Goal: Find specific page/section: Find specific page/section

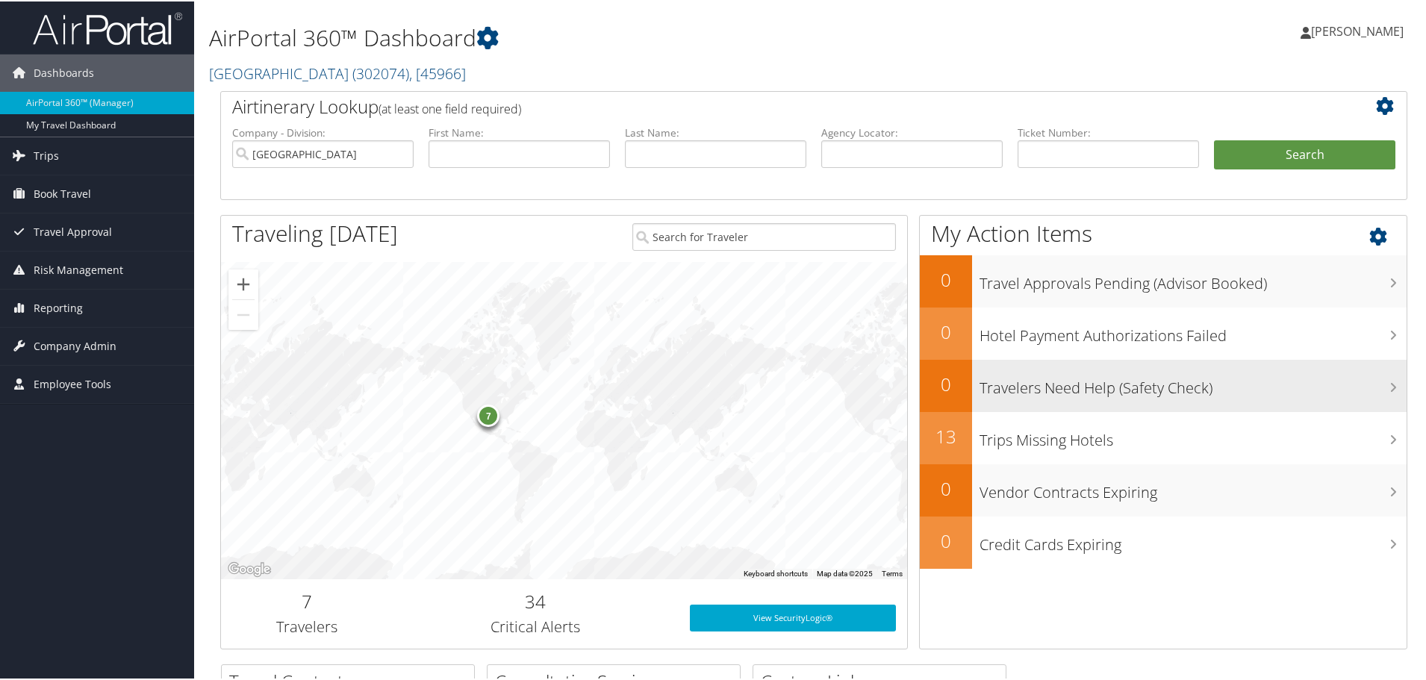
scroll to position [75, 0]
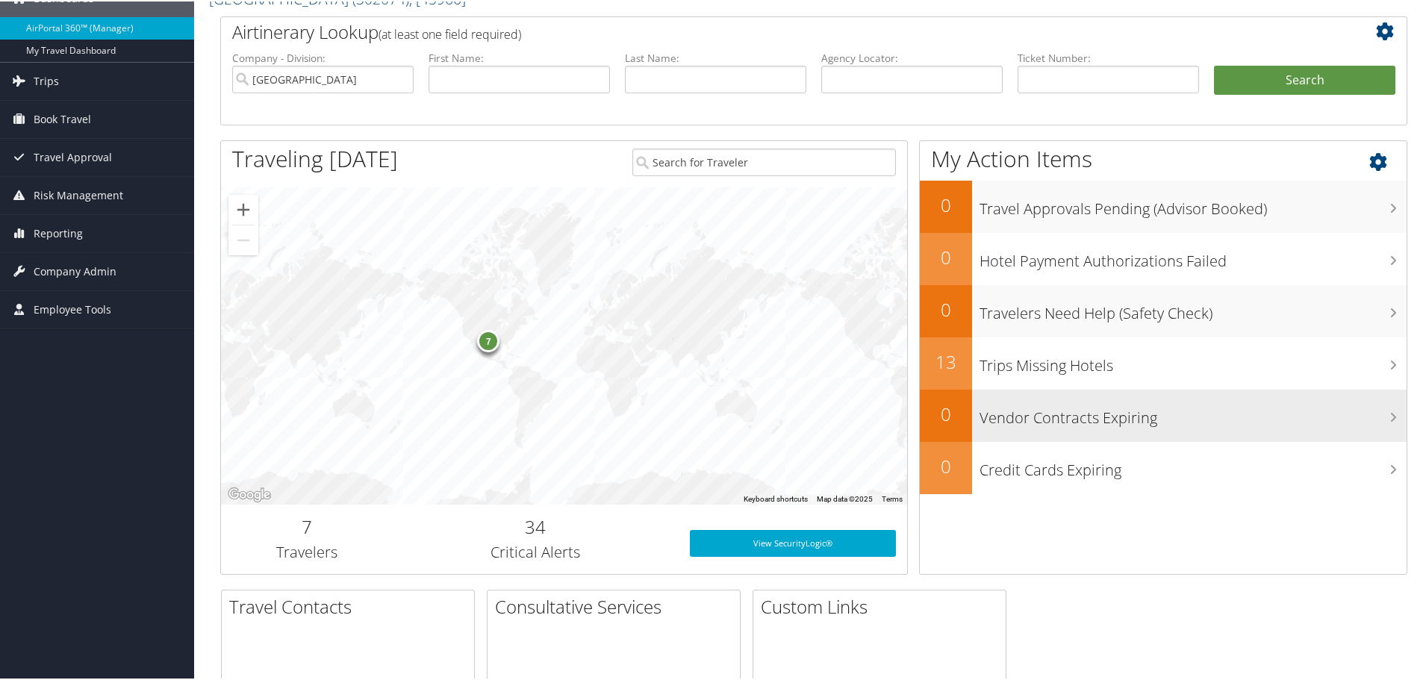
click at [1195, 427] on h3 "Vendor Contracts Expiring" at bounding box center [1193, 413] width 427 height 28
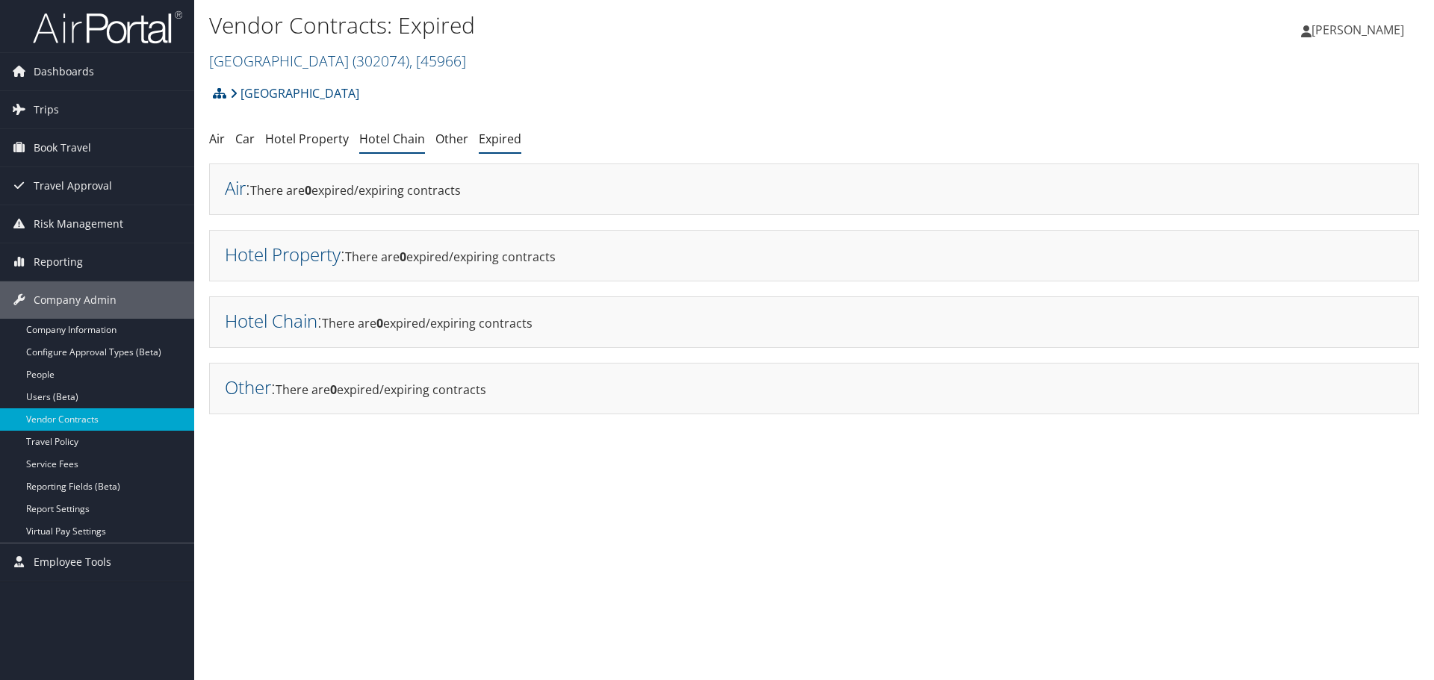
click at [425, 147] on link "Hotel Chain" at bounding box center [392, 139] width 66 height 16
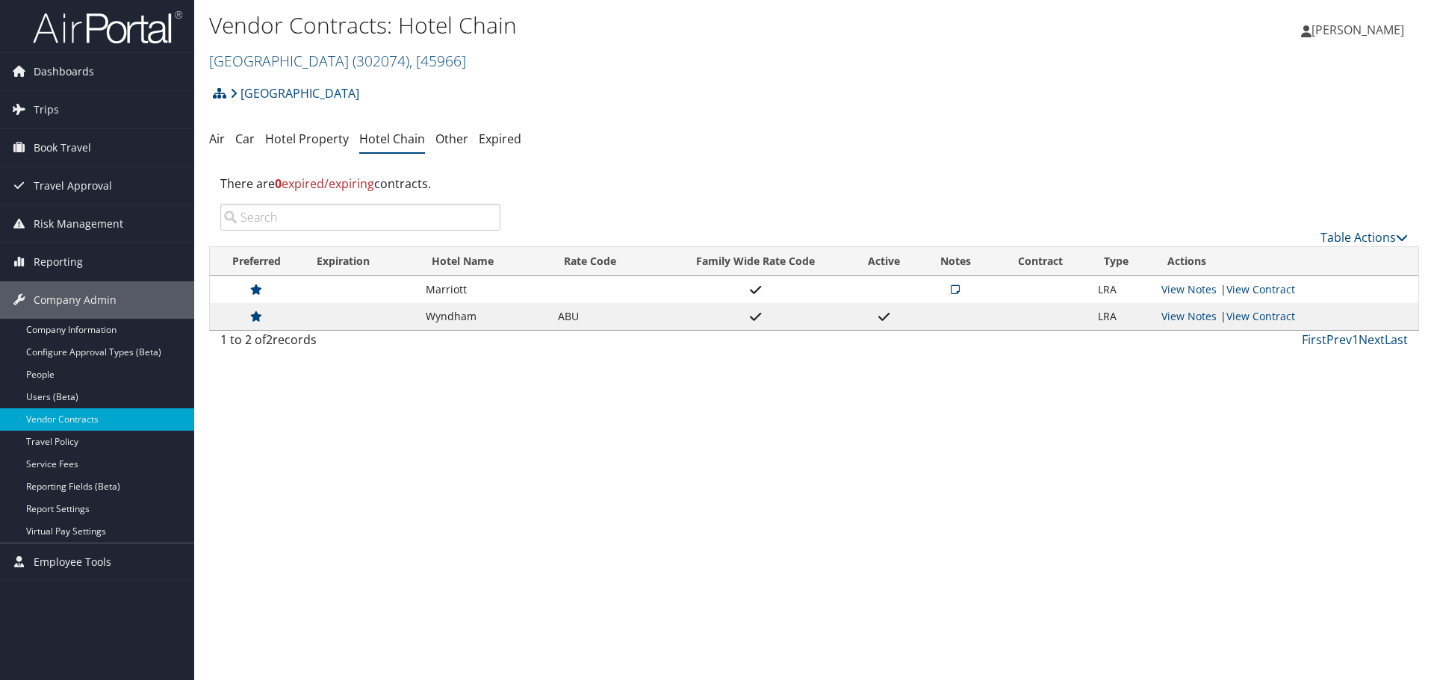
click at [118, 39] on img at bounding box center [107, 27] width 149 height 35
